Goal: Find specific page/section: Find specific page/section

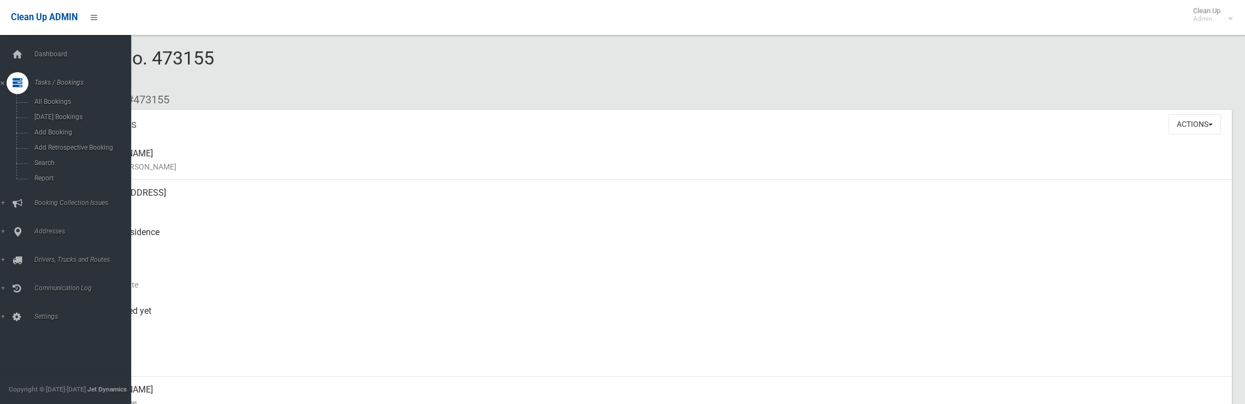
scroll to position [960, 0]
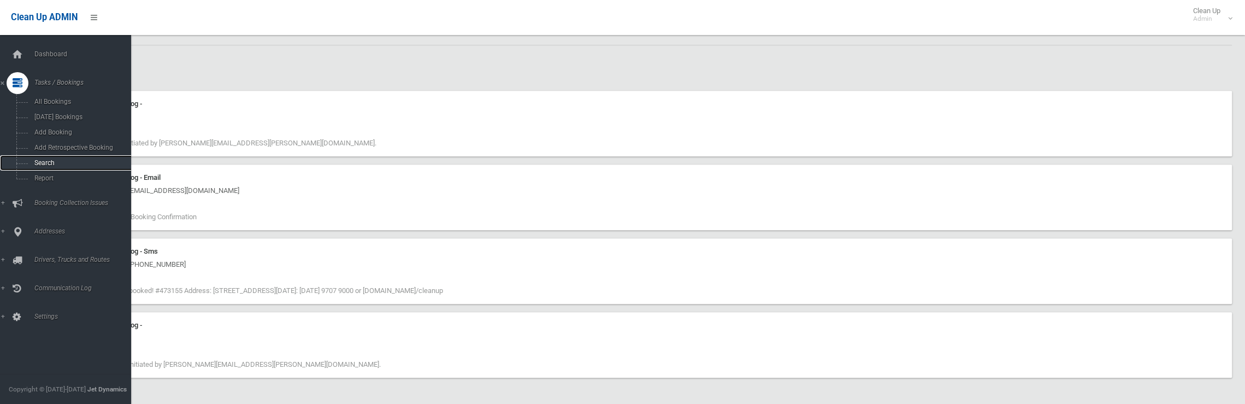
drag, startPoint x: 0, startPoint y: 0, endPoint x: 48, endPoint y: 164, distance: 170.8
click at [48, 164] on span "Search" at bounding box center [80, 163] width 99 height 8
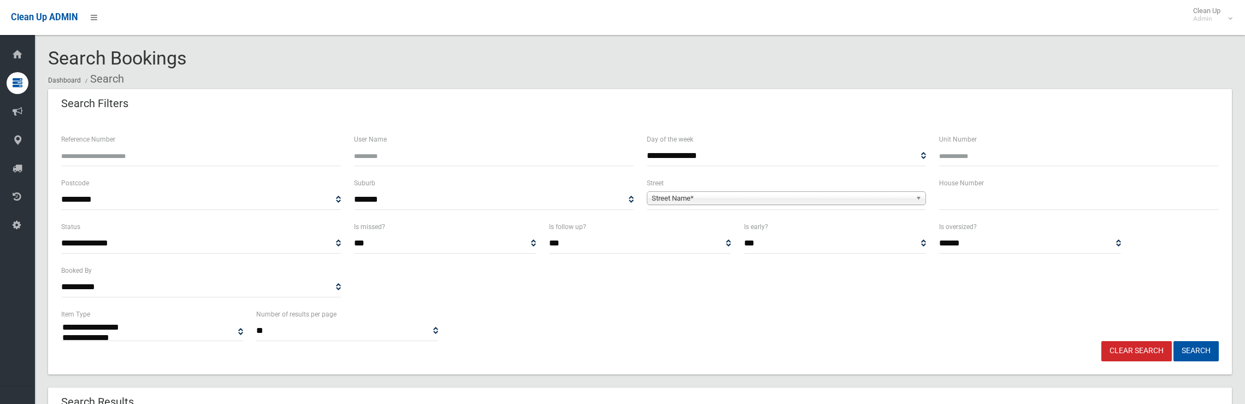
select select
click at [1012, 208] on input "text" at bounding box center [1079, 200] width 280 height 20
type input "**"
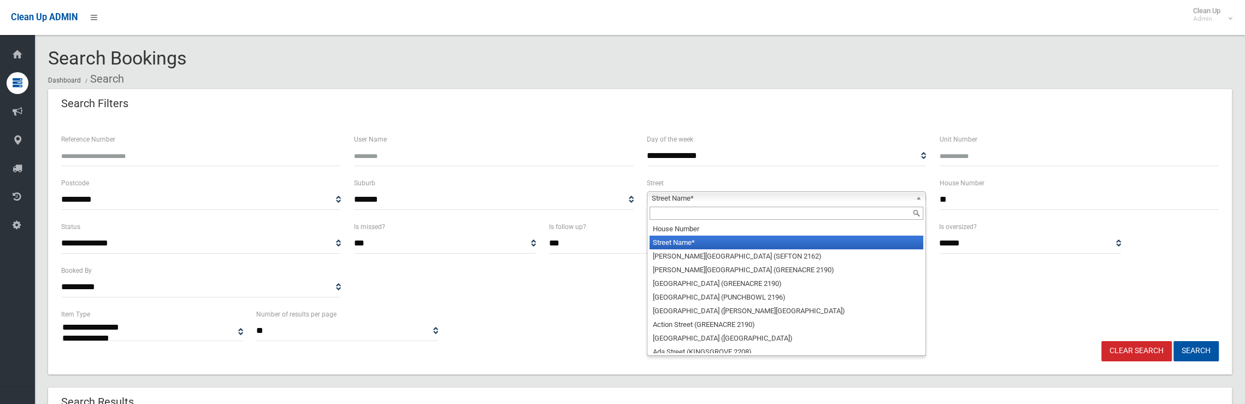
click at [811, 196] on span "Street Name*" at bounding box center [782, 198] width 260 height 13
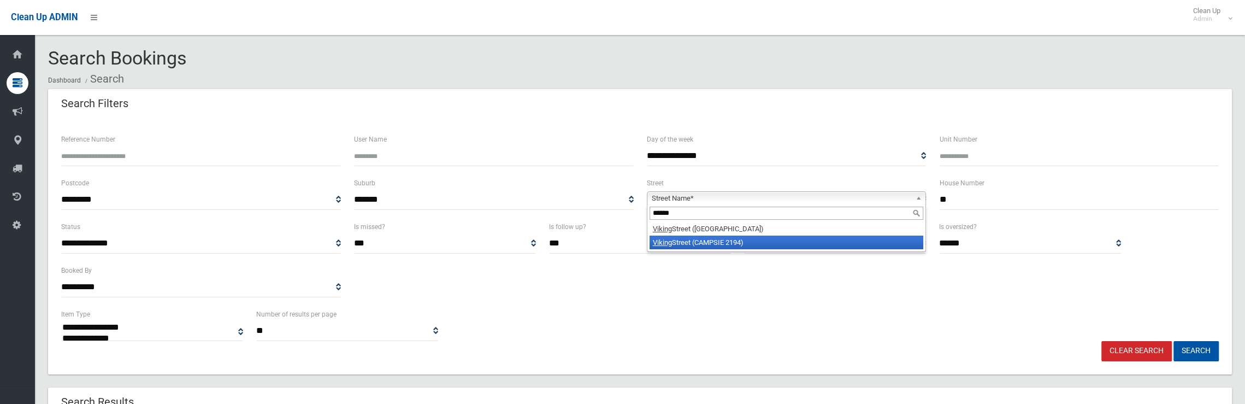
type input "******"
click at [744, 244] on li "[GEOGRAPHIC_DATA] (CAMPSIE 2194)" at bounding box center [786, 242] width 274 height 14
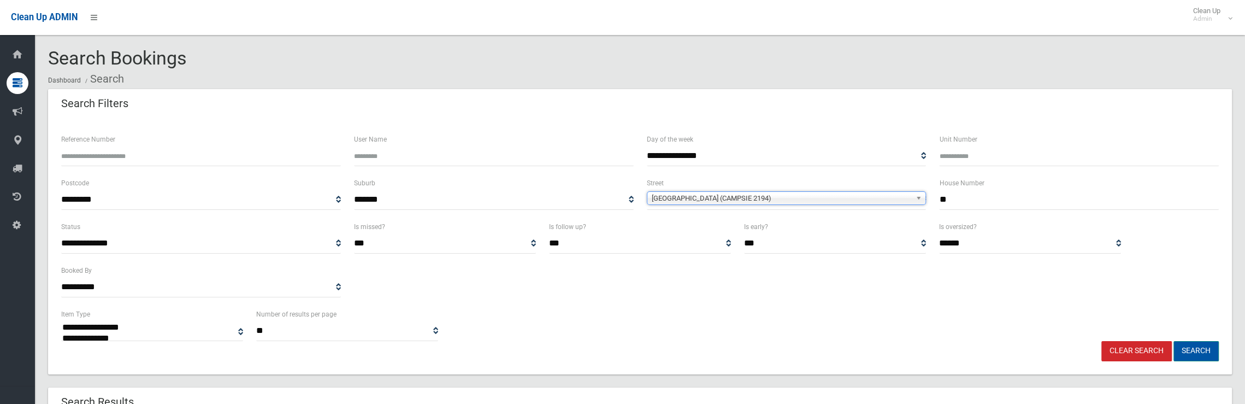
click at [1200, 346] on button "Search" at bounding box center [1195, 351] width 45 height 20
select select
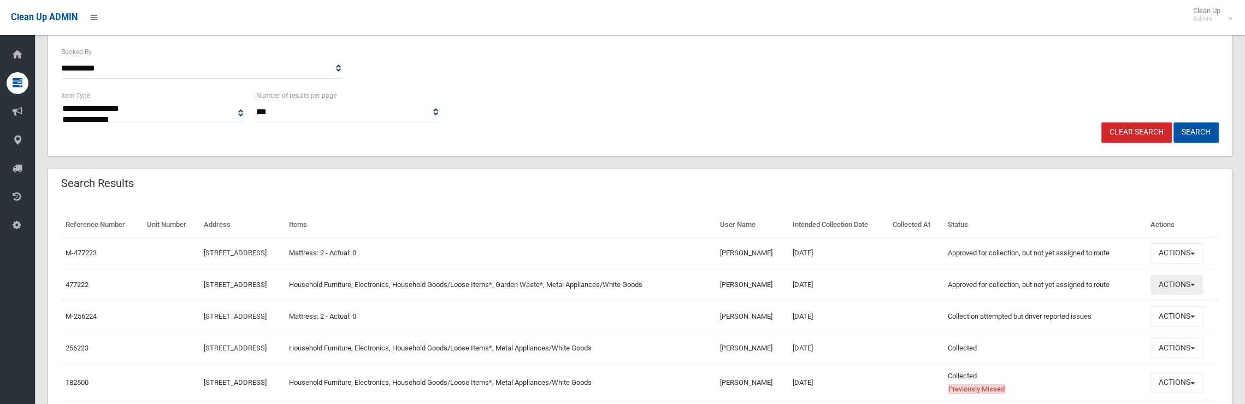
click at [1169, 280] on button "Actions" at bounding box center [1176, 285] width 52 height 20
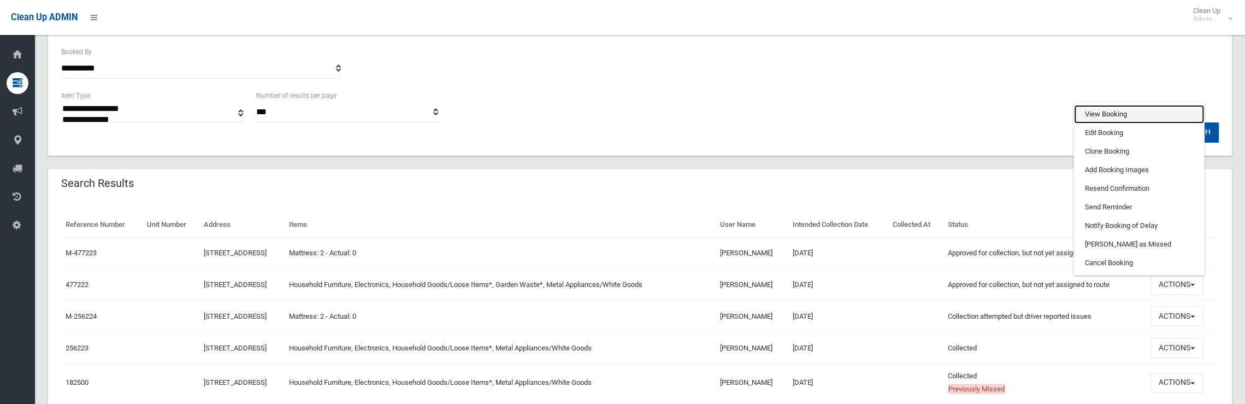
click at [1081, 116] on link "View Booking" at bounding box center [1139, 114] width 130 height 19
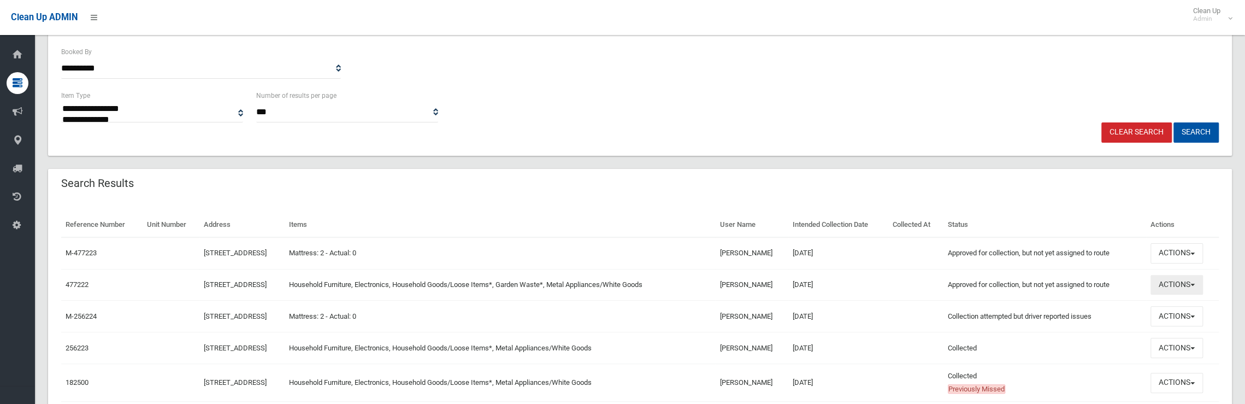
drag, startPoint x: 1167, startPoint y: 282, endPoint x: 1172, endPoint y: 277, distance: 7.3
click at [1168, 282] on button "Actions" at bounding box center [1176, 285] width 52 height 20
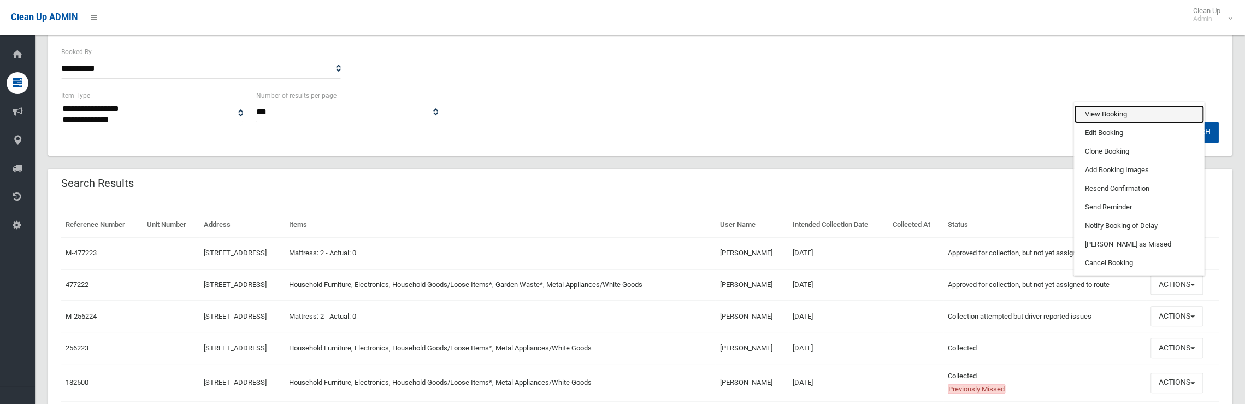
click at [1100, 110] on link "View Booking" at bounding box center [1139, 114] width 130 height 19
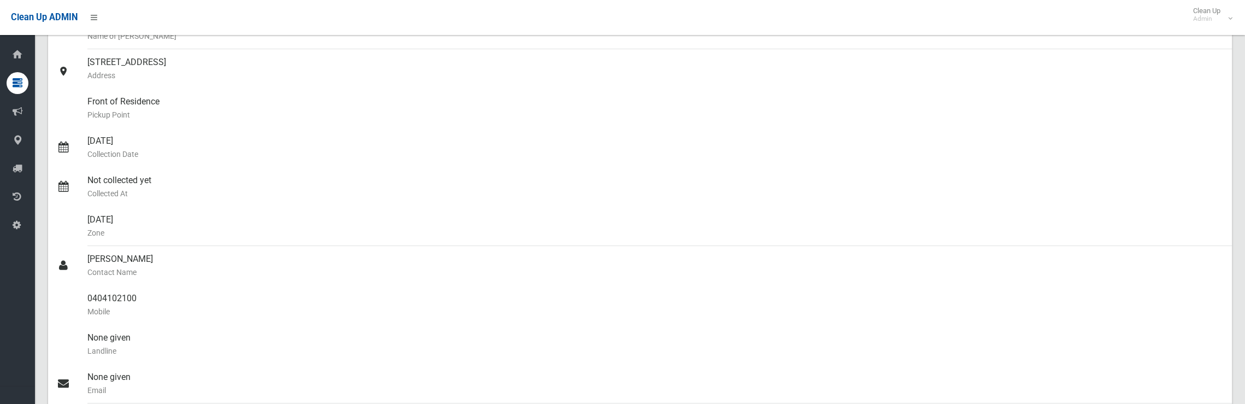
scroll to position [109, 0]
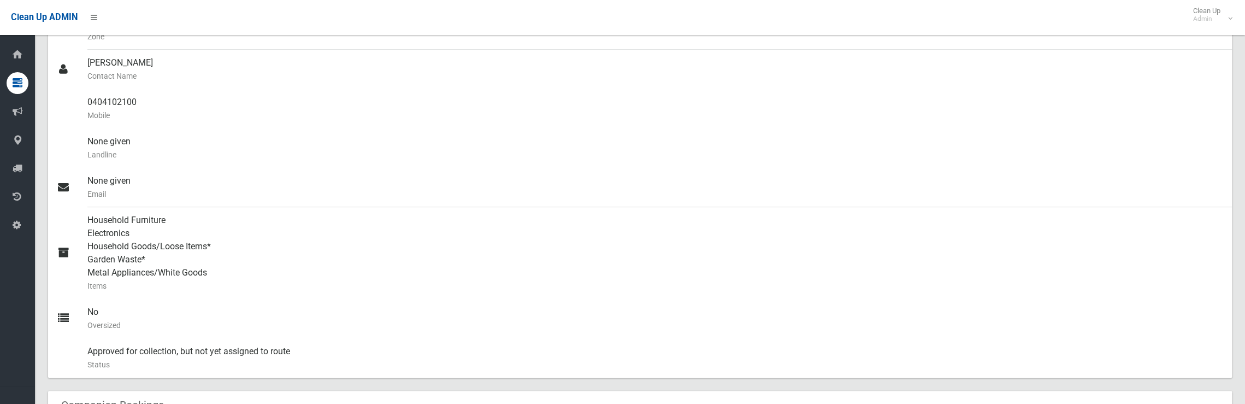
scroll to position [328, 0]
